Goal: Task Accomplishment & Management: Manage account settings

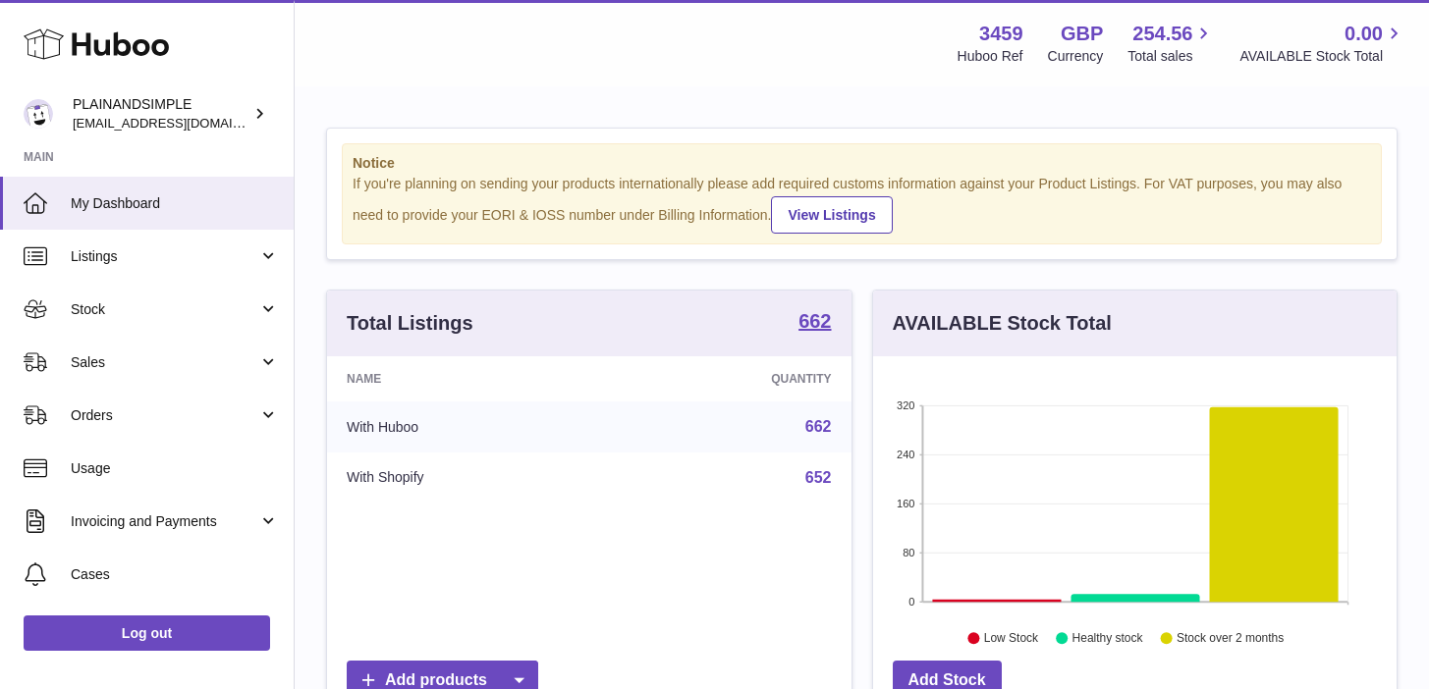
scroll to position [306, 523]
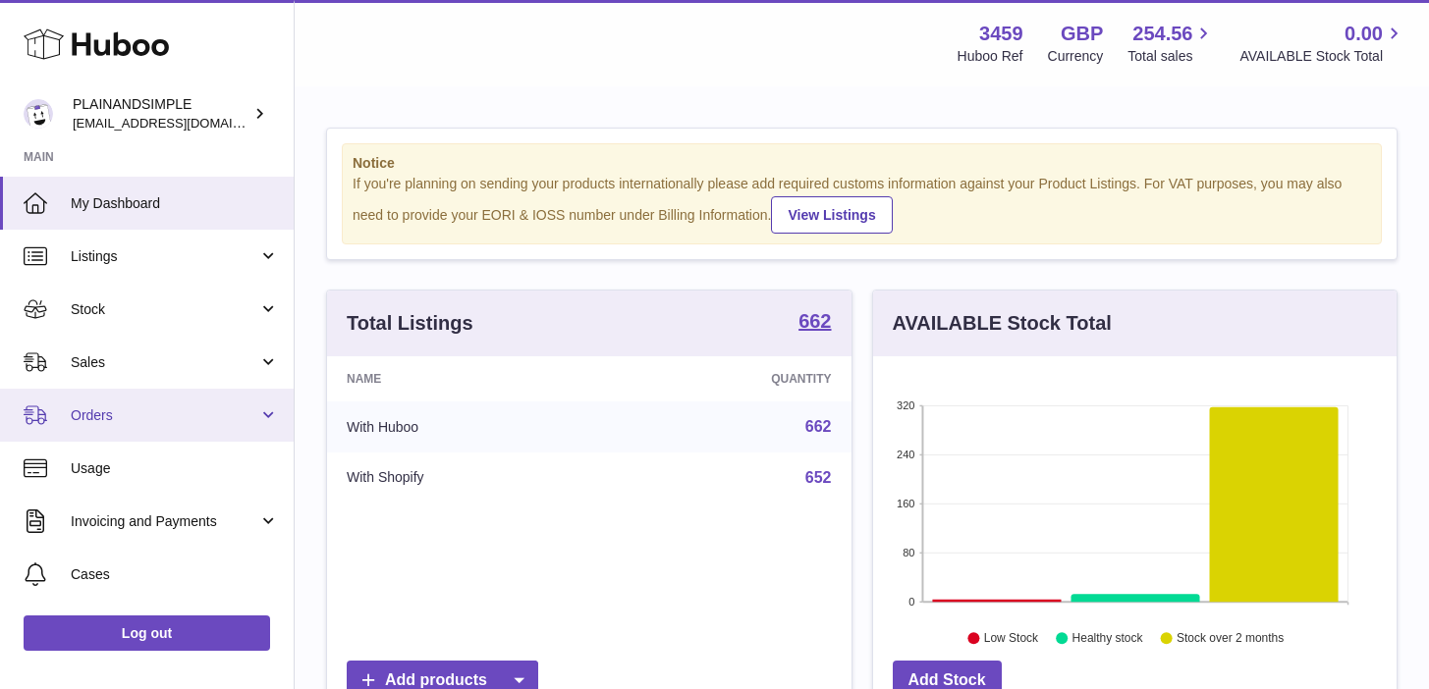
click at [267, 420] on link "Orders" at bounding box center [147, 415] width 294 height 53
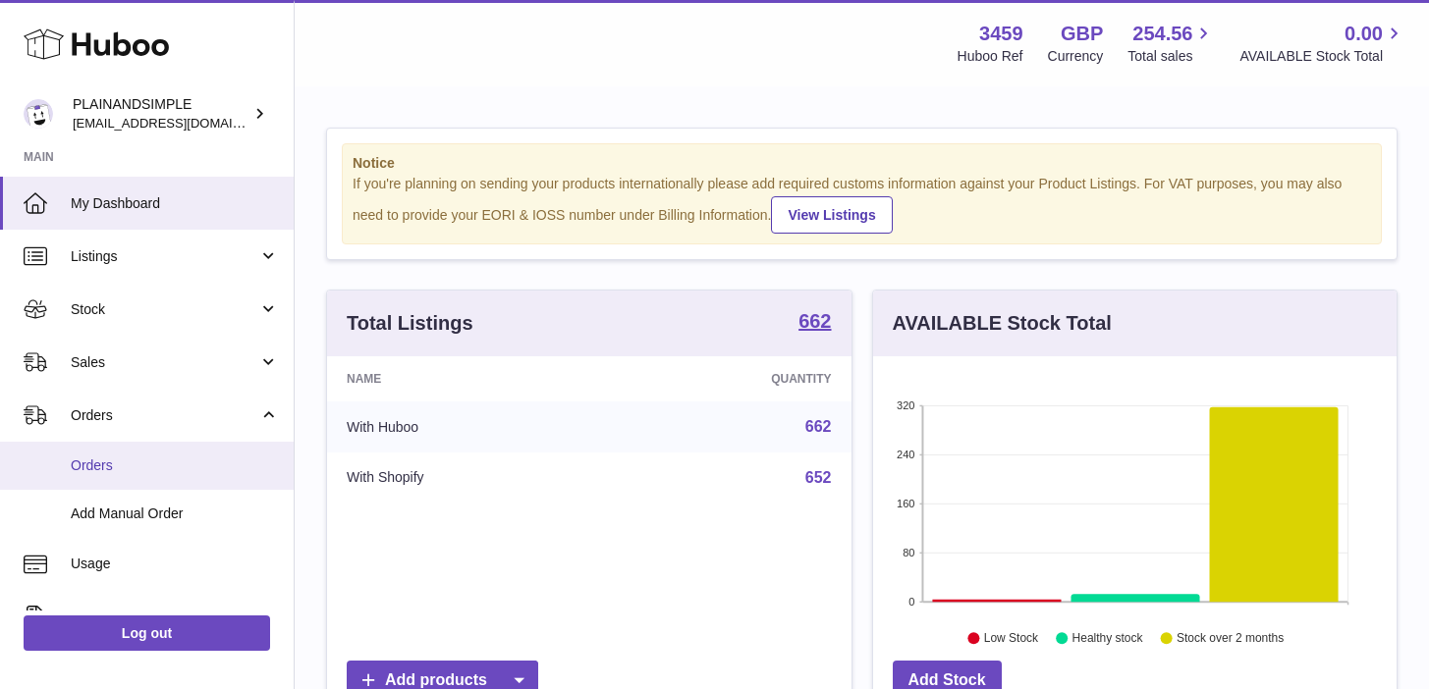
click at [190, 458] on span "Orders" at bounding box center [175, 466] width 208 height 19
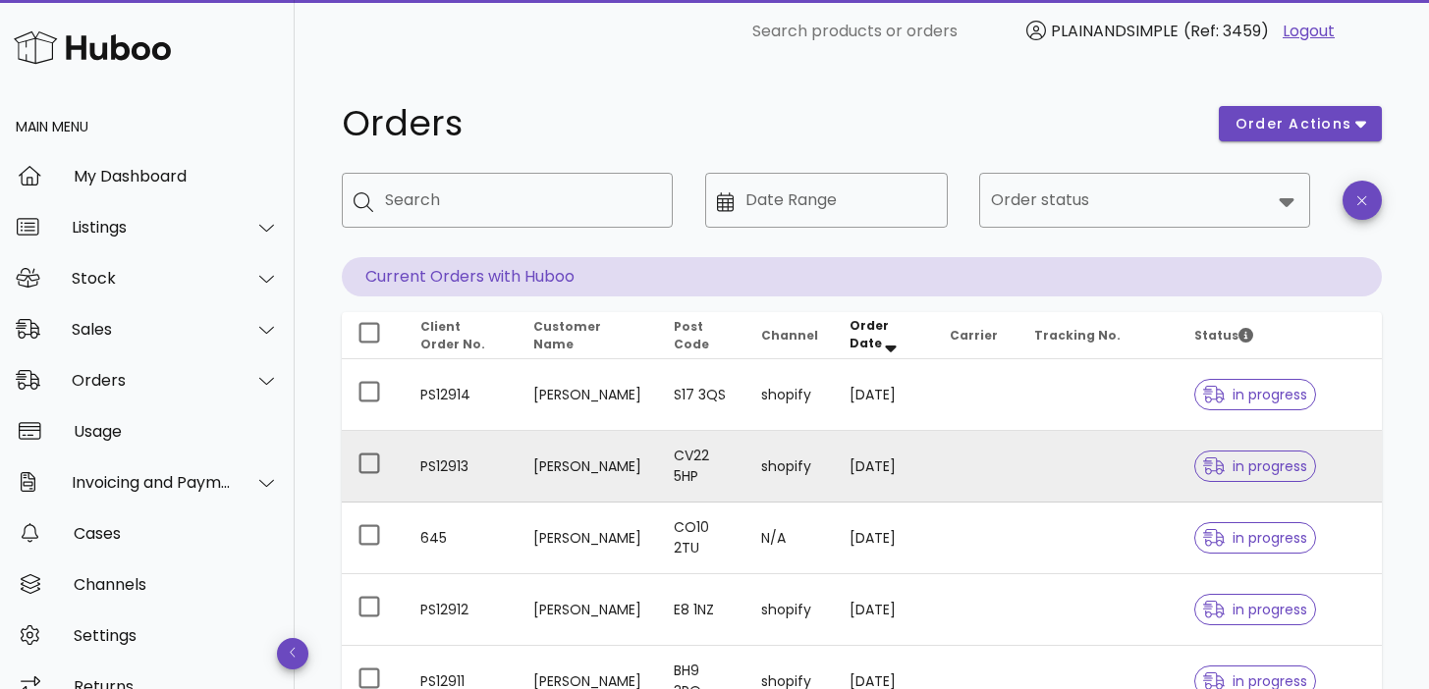
click at [658, 461] on td "CV22 5HP" at bounding box center [701, 467] width 86 height 72
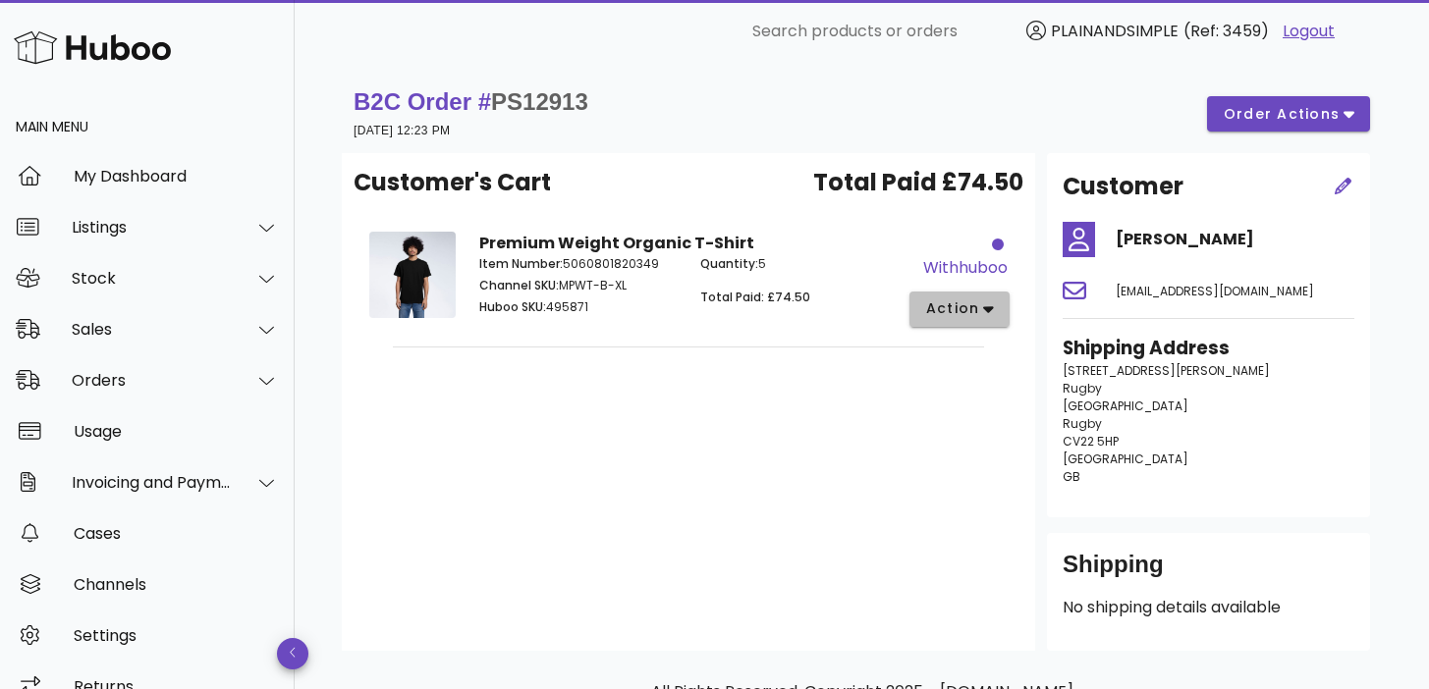
click at [972, 322] on button "action" at bounding box center [959, 309] width 101 height 35
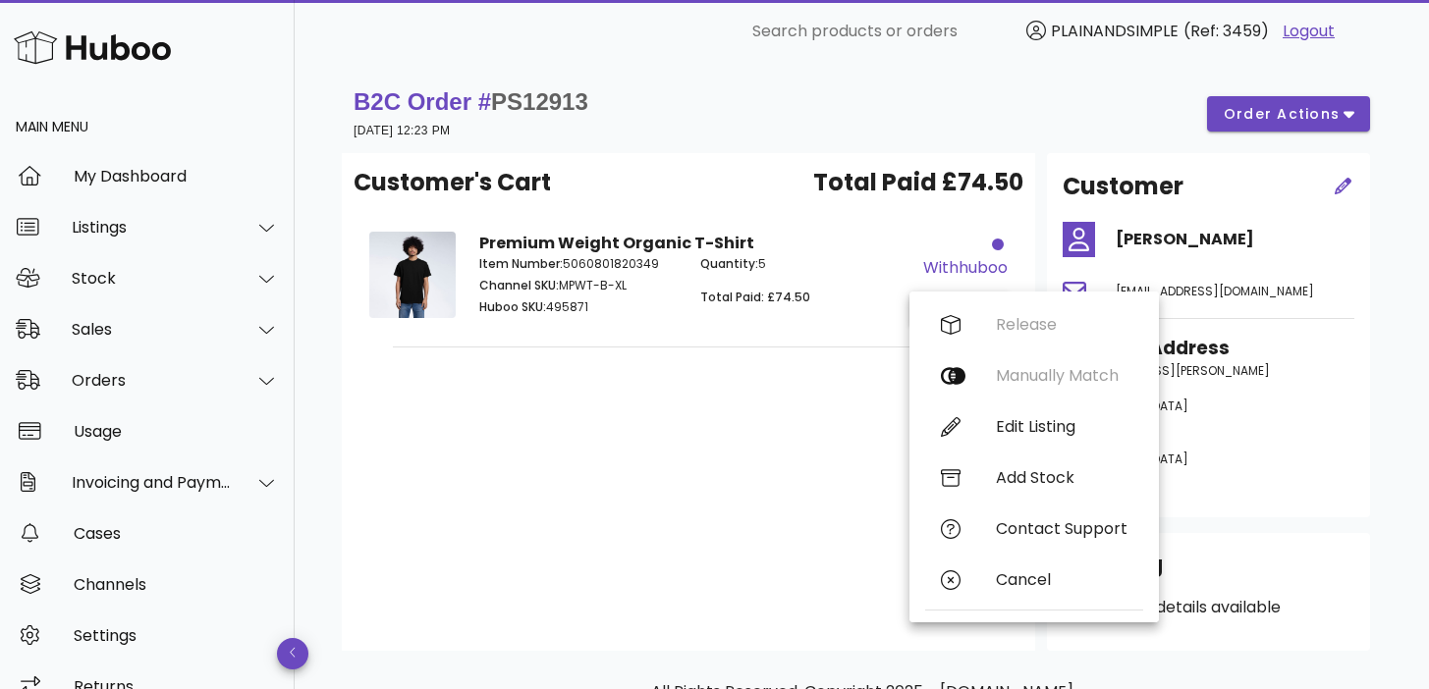
click at [717, 440] on div "Customer's Cart Total Paid £74.50 Premium Weight Organic T-Shirt Item Number: 5…" at bounding box center [688, 402] width 693 height 498
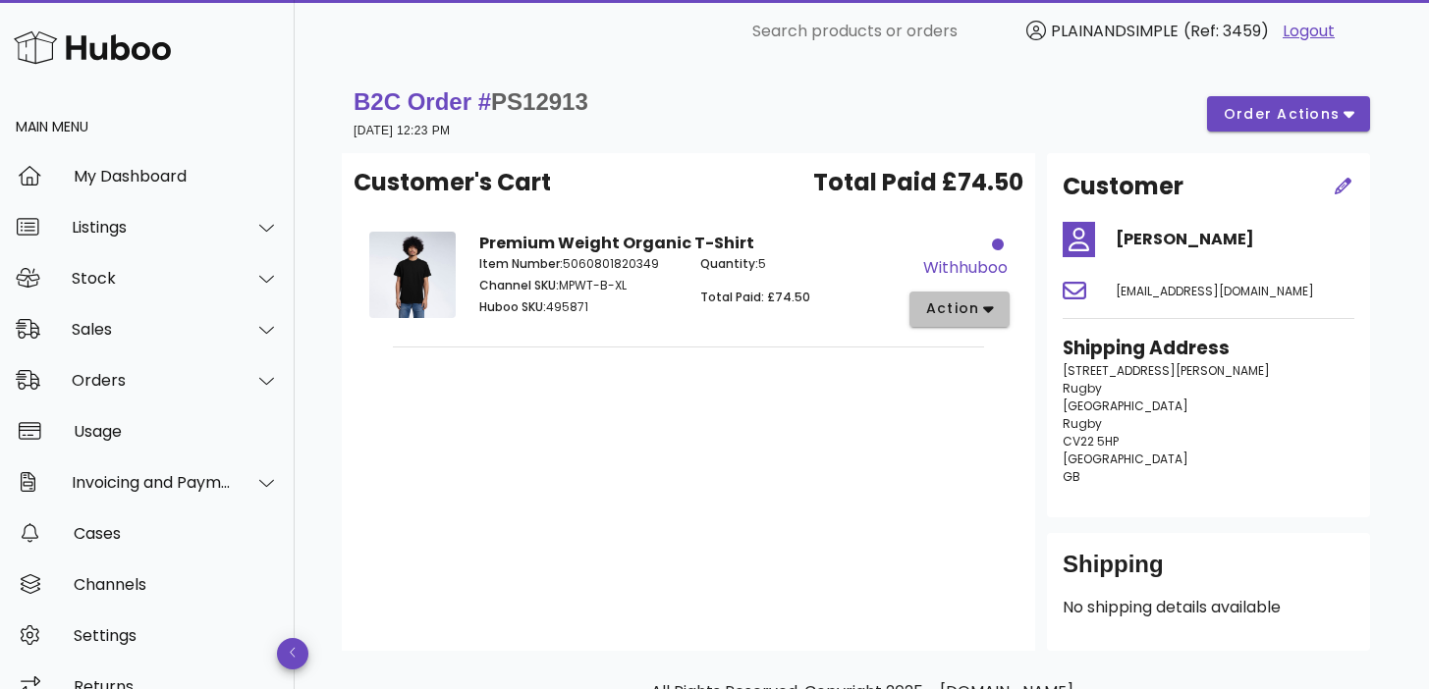
click at [947, 305] on span "action" at bounding box center [952, 309] width 55 height 21
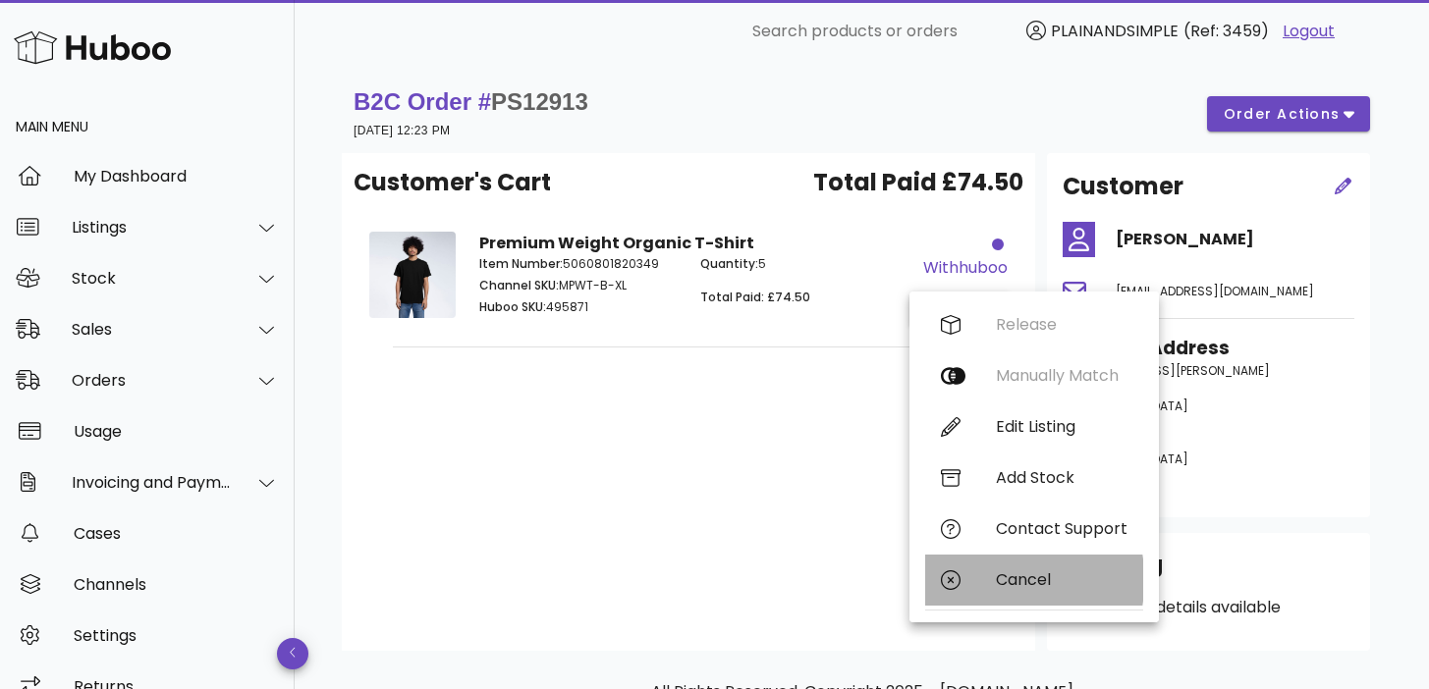
click at [1038, 586] on div "Cancel" at bounding box center [1062, 580] width 132 height 19
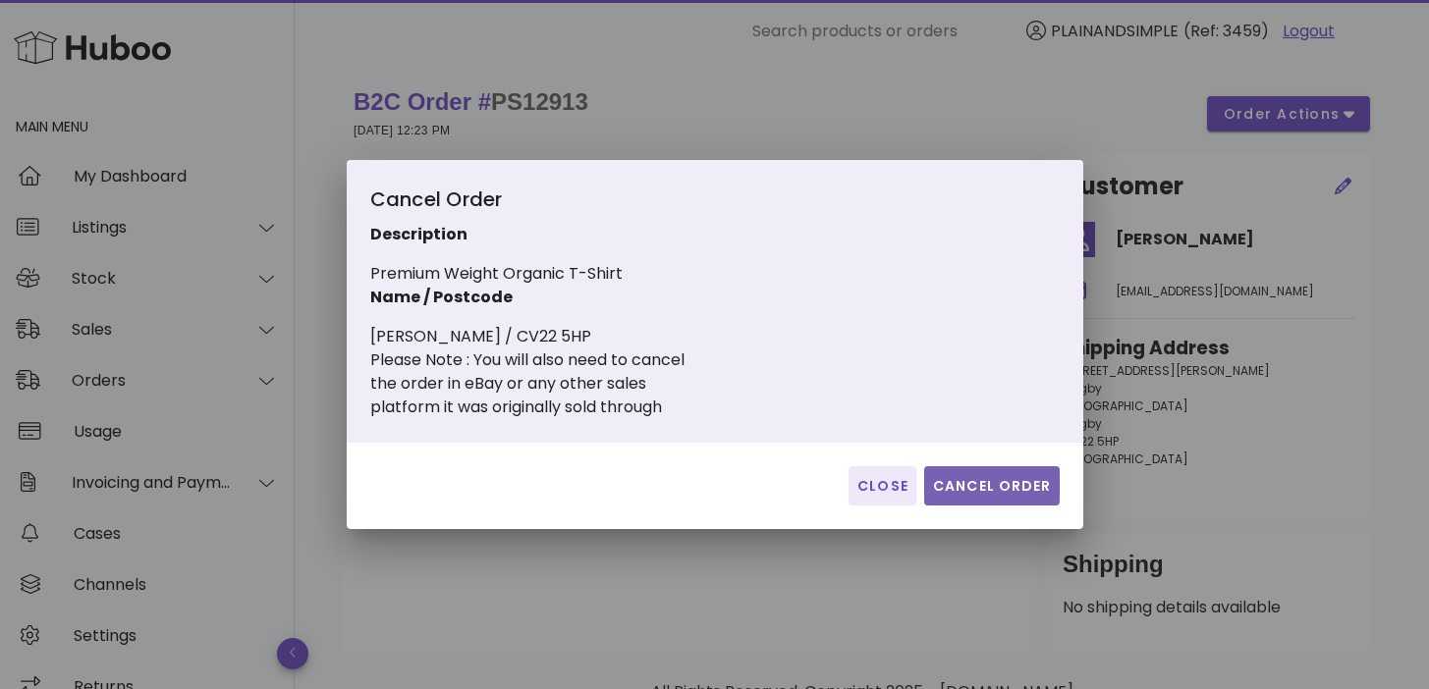
click at [1016, 488] on span "Cancel Order" at bounding box center [992, 486] width 120 height 21
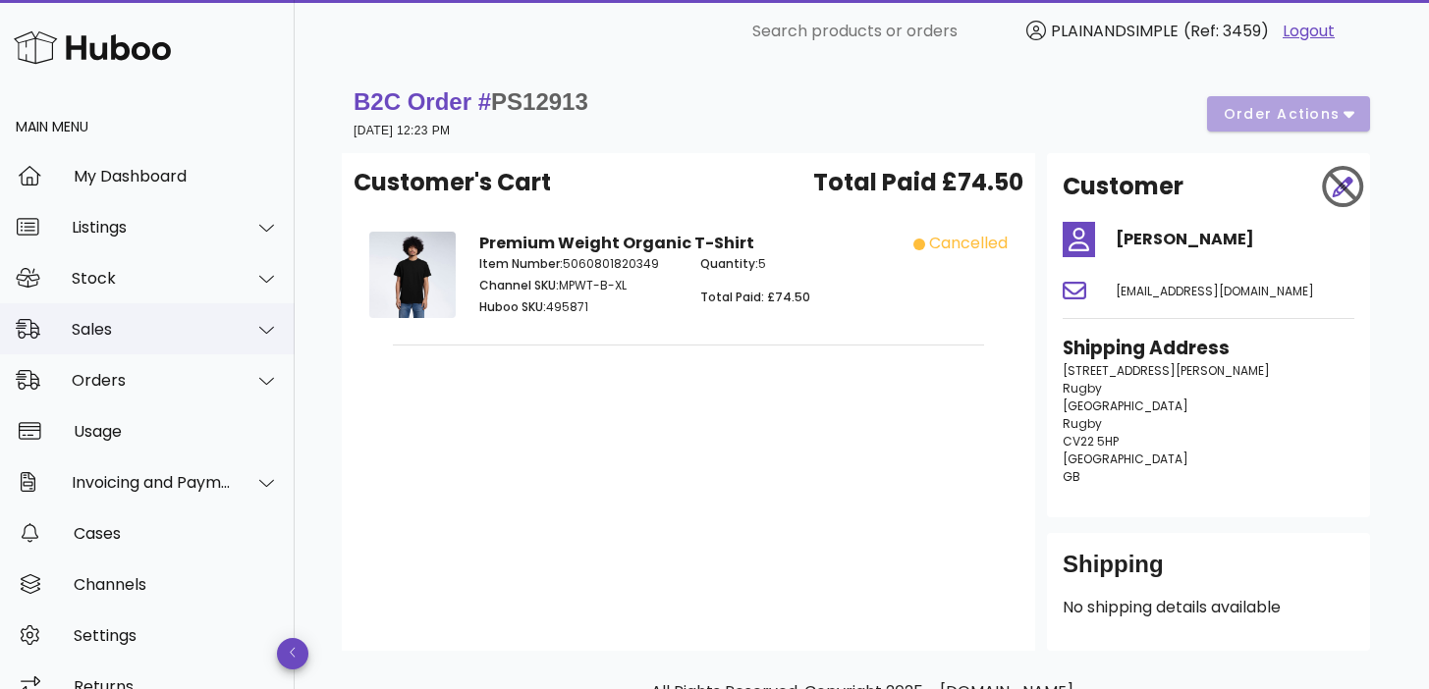
click at [259, 326] on icon at bounding box center [266, 330] width 15 height 18
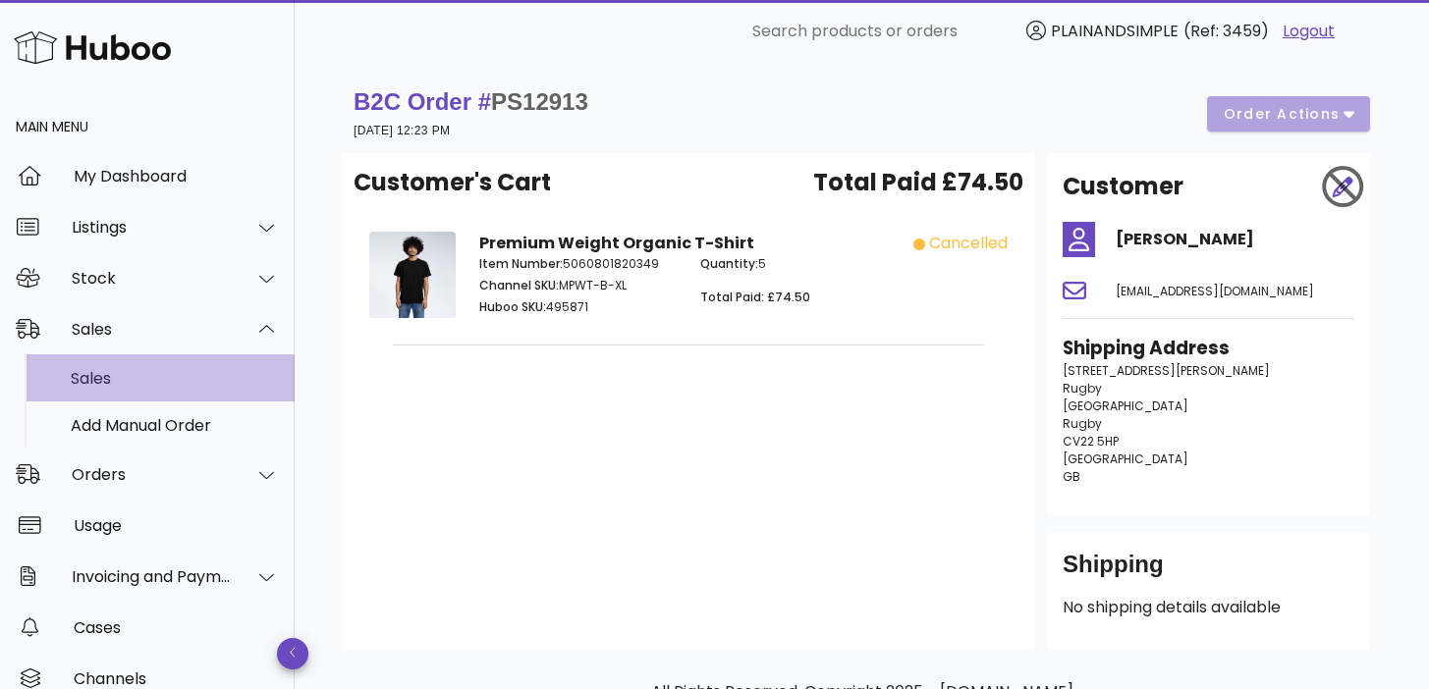
click at [209, 387] on div "Sales" at bounding box center [175, 378] width 208 height 19
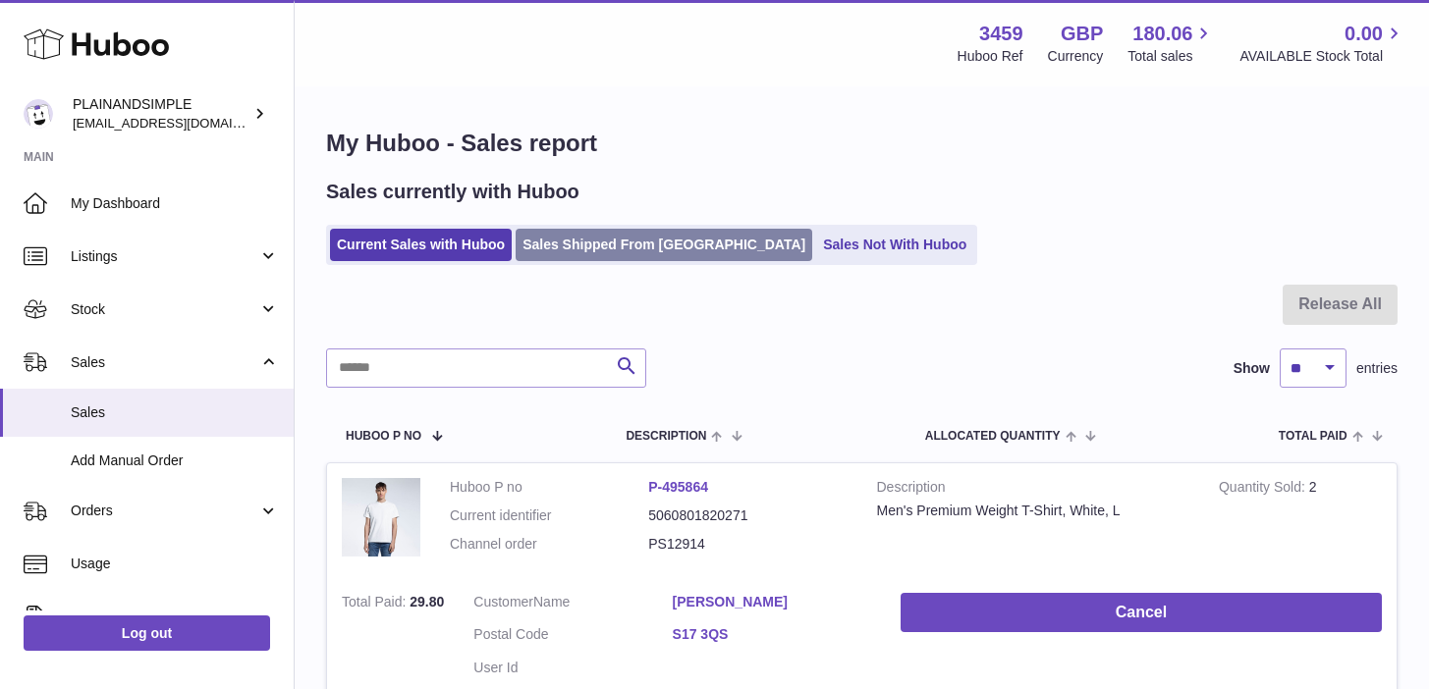
click at [628, 239] on link "Sales Shipped From [GEOGRAPHIC_DATA]" at bounding box center [664, 245] width 297 height 32
